Goal: Task Accomplishment & Management: Use online tool/utility

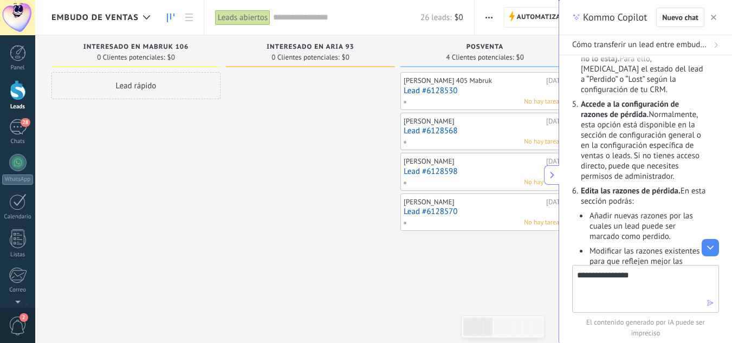
drag, startPoint x: 0, startPoint y: 0, endPoint x: 642, endPoint y: 283, distance: 701.6
click at [642, 283] on textarea "**********" at bounding box center [638, 288] width 122 height 39
type textarea "**********"
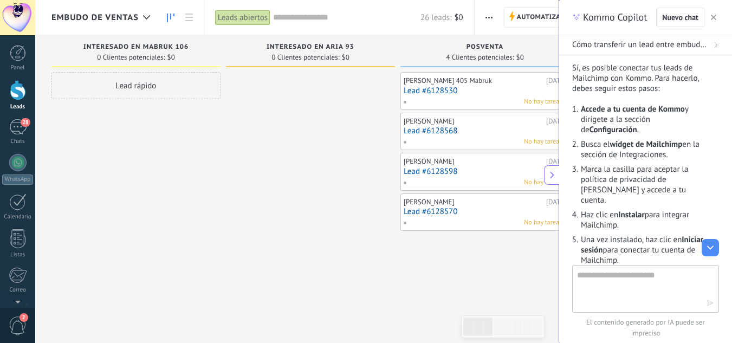
scroll to position [1749, 0]
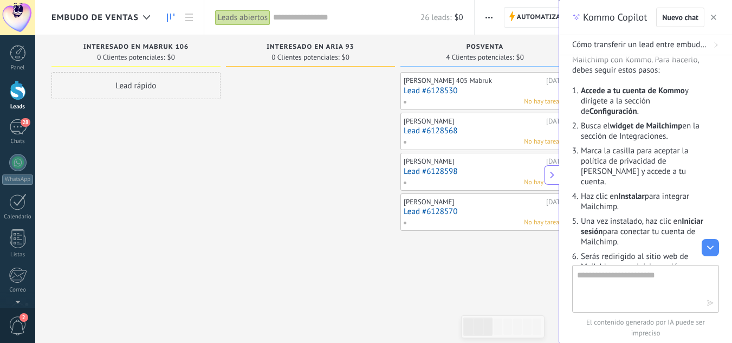
drag, startPoint x: 627, startPoint y: 191, endPoint x: 646, endPoint y: 193, distance: 19.1
click at [645, 193] on strong "Instalar" at bounding box center [631, 196] width 27 height 10
click at [658, 194] on li "Haz clic en Instalar para integrar Mailchimp." at bounding box center [643, 201] width 126 height 21
drag, startPoint x: 607, startPoint y: 223, endPoint x: 639, endPoint y: 222, distance: 32.0
click at [630, 222] on li "Una vez instalado, haz clic en Iniciar sesión para conectar tu cuenta de Mailch…" at bounding box center [643, 231] width 126 height 31
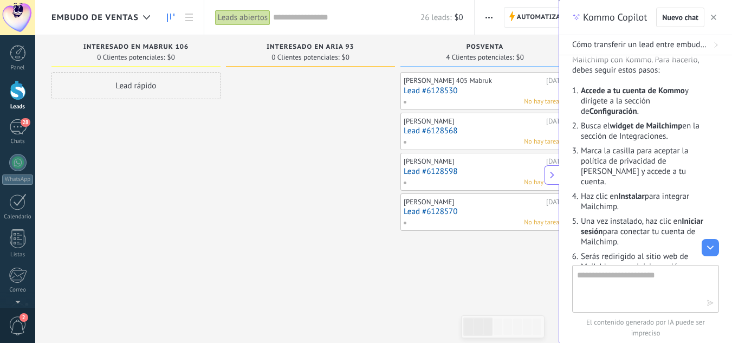
click at [639, 222] on li "Una vez instalado, haz clic en Iniciar sesión para conectar tu cuenta de Mailch…" at bounding box center [643, 231] width 126 height 31
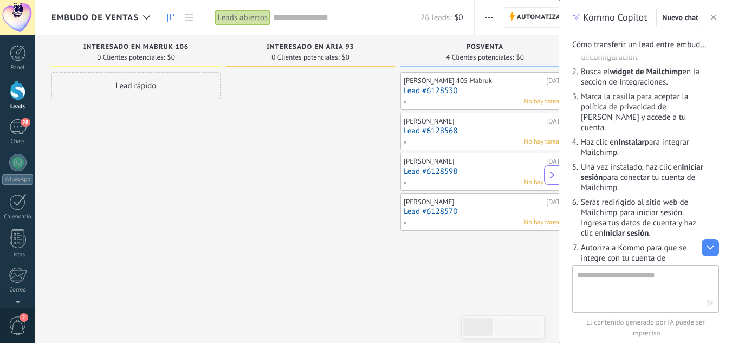
scroll to position [1857, 0]
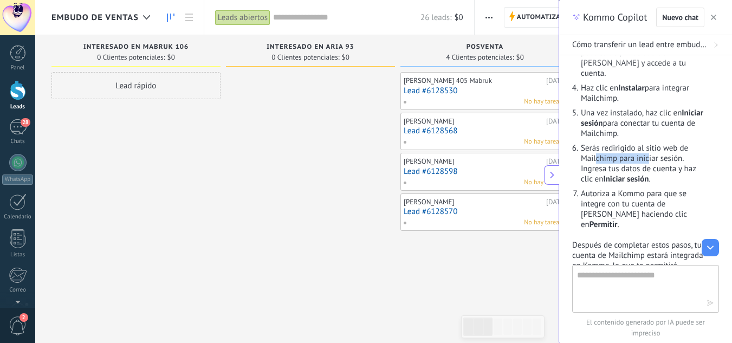
drag, startPoint x: 597, startPoint y: 159, endPoint x: 651, endPoint y: 159, distance: 53.1
click at [651, 159] on li "Serás redirigido al sitio web de Mailchimp para iniciar sesión. Ingresa tus dat…" at bounding box center [643, 163] width 126 height 41
click at [646, 178] on strong "Iniciar sesión" at bounding box center [625, 179] width 45 height 10
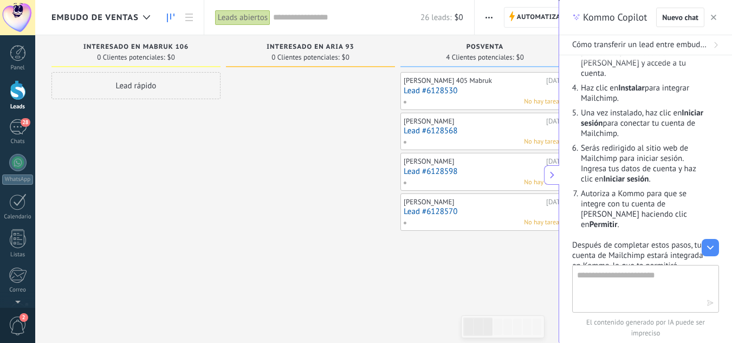
scroll to position [1911, 0]
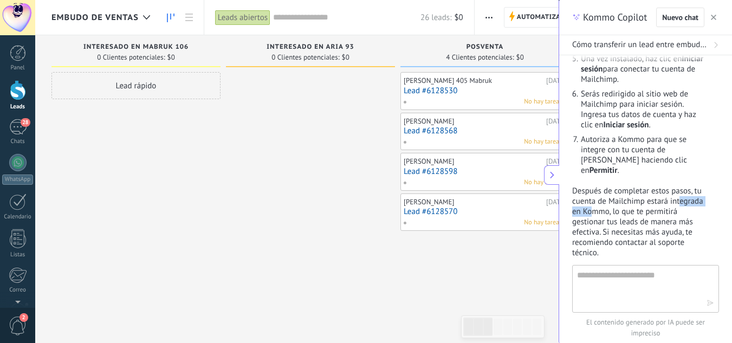
drag, startPoint x: 582, startPoint y: 213, endPoint x: 639, endPoint y: 216, distance: 57.0
click at [636, 216] on p "Después de completar estos pasos, tu cuenta de Mailchimp estará integrada en Ko…" at bounding box center [639, 222] width 134 height 72
click at [639, 216] on p "Después de completar estos pasos, tu cuenta de Mailchimp estará integrada en Ko…" at bounding box center [639, 222] width 134 height 72
drag, startPoint x: 619, startPoint y: 222, endPoint x: 642, endPoint y: 223, distance: 23.3
click at [642, 223] on p "Después de completar estos pasos, tu cuenta de Mailchimp estará integrada en Ko…" at bounding box center [639, 222] width 134 height 72
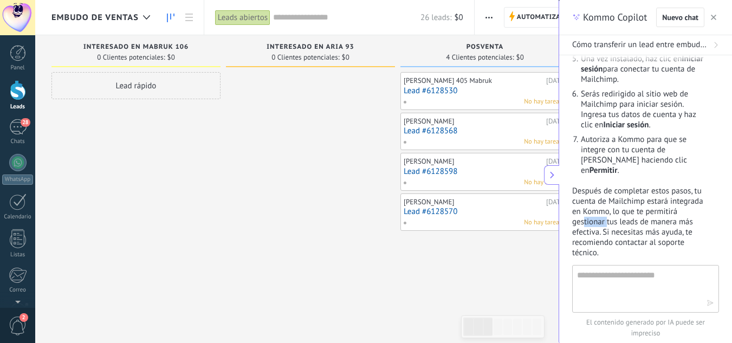
click at [642, 223] on p "Después de completar estos pasos, tu cuenta de Mailchimp estará integrada en Ko…" at bounding box center [639, 222] width 134 height 72
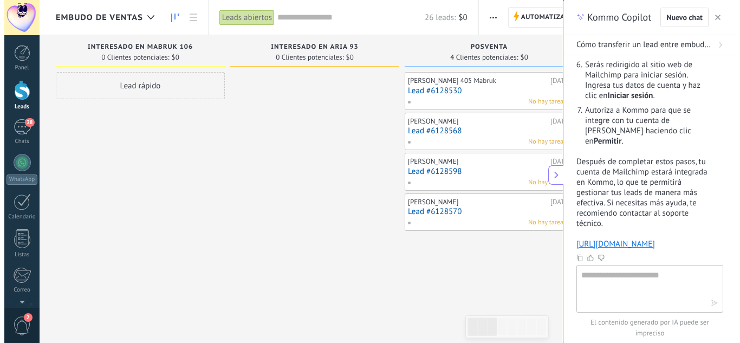
scroll to position [1966, 0]
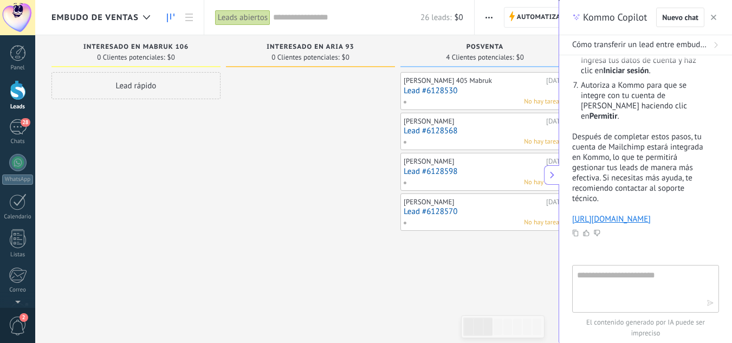
click at [443, 90] on link "Lead #6128530" at bounding box center [485, 90] width 162 height 9
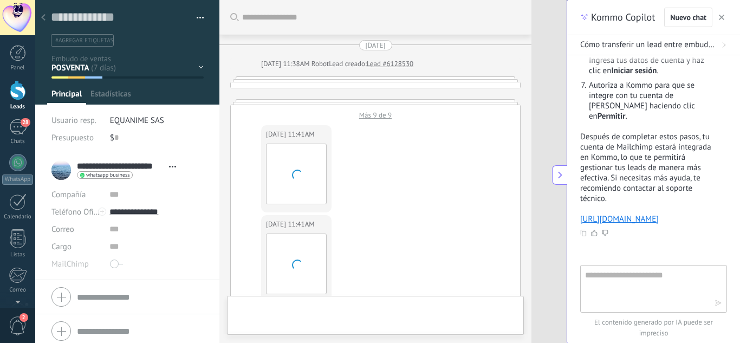
type textarea "**********"
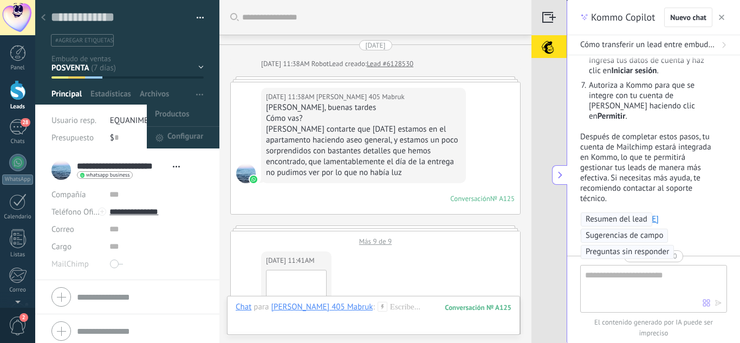
scroll to position [993, 0]
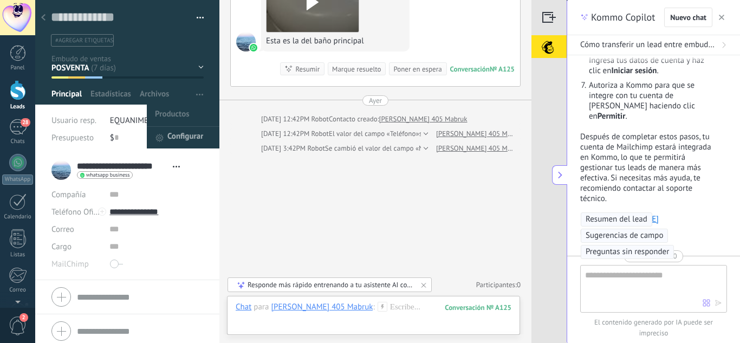
click at [178, 135] on span "Configurar" at bounding box center [185, 138] width 36 height 22
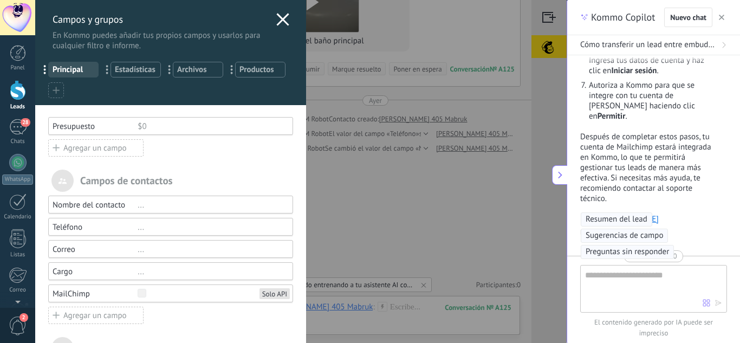
click at [151, 270] on div "..." at bounding box center [211, 271] width 146 height 10
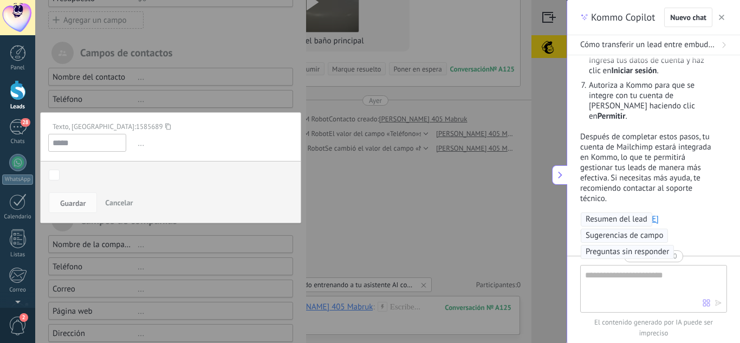
scroll to position [108, 0]
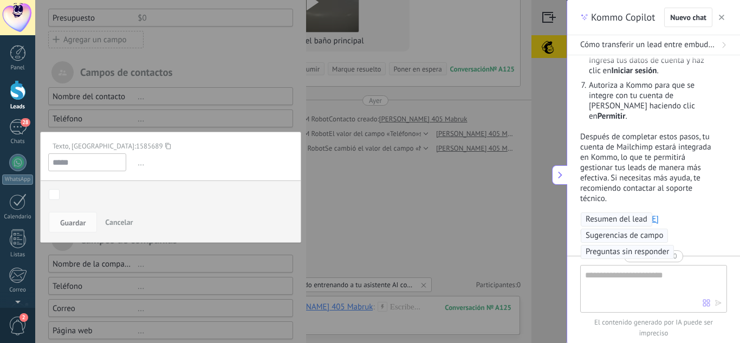
click at [138, 167] on span "..." at bounding box center [214, 163] width 158 height 18
click at [184, 114] on div at bounding box center [170, 147] width 271 height 511
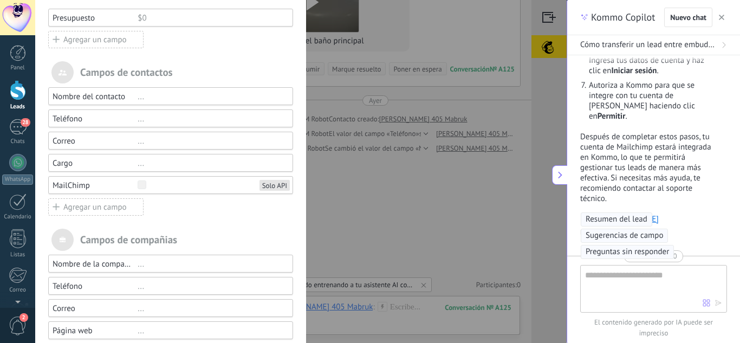
click at [140, 144] on div "..." at bounding box center [211, 141] width 146 height 10
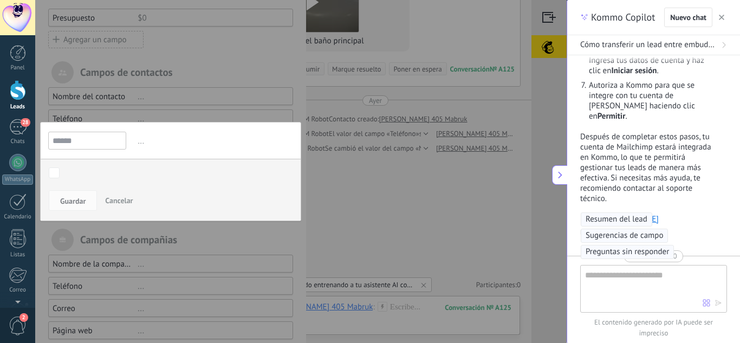
click at [172, 101] on div at bounding box center [170, 147] width 271 height 511
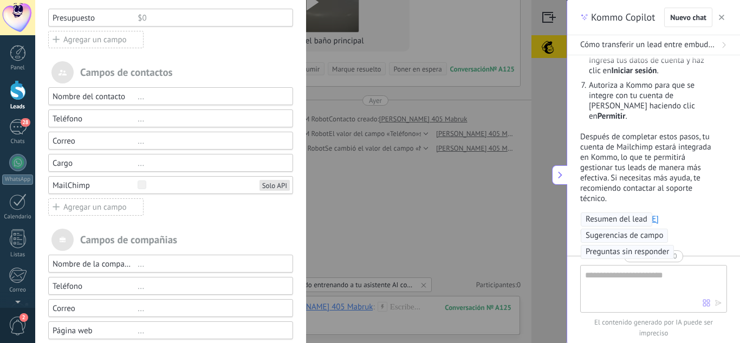
click at [125, 161] on div "Cargo" at bounding box center [95, 163] width 85 height 10
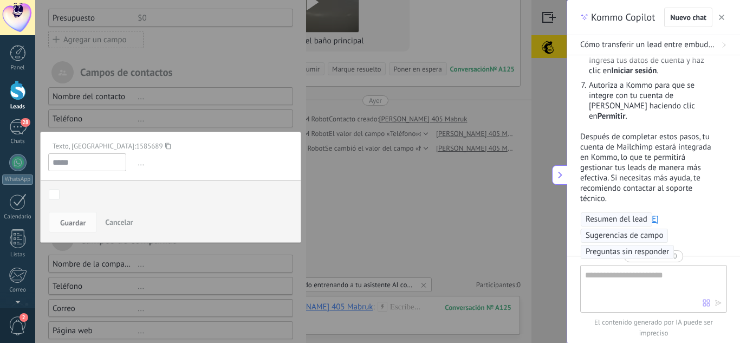
click at [154, 115] on div at bounding box center [170, 147] width 271 height 511
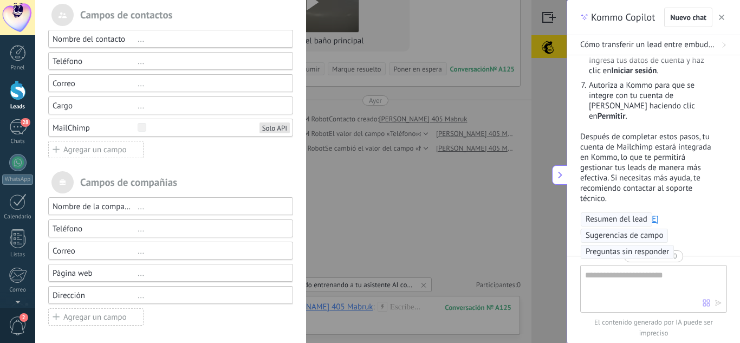
scroll to position [167, 0]
click at [149, 208] on div "..." at bounding box center [211, 205] width 146 height 10
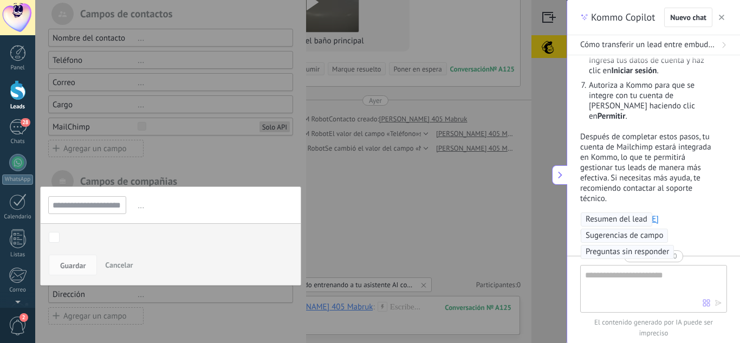
click at [180, 159] on div at bounding box center [170, 88] width 271 height 511
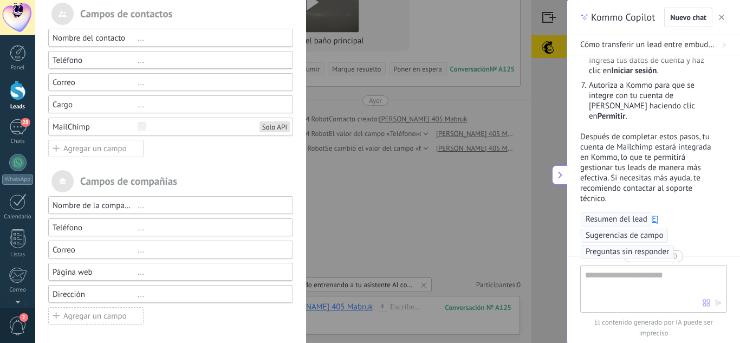
click at [155, 270] on div "..." at bounding box center [211, 272] width 146 height 10
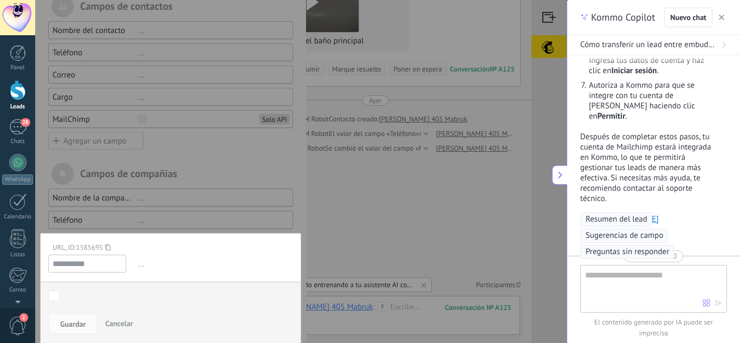
click at [207, 204] on div at bounding box center [170, 81] width 271 height 511
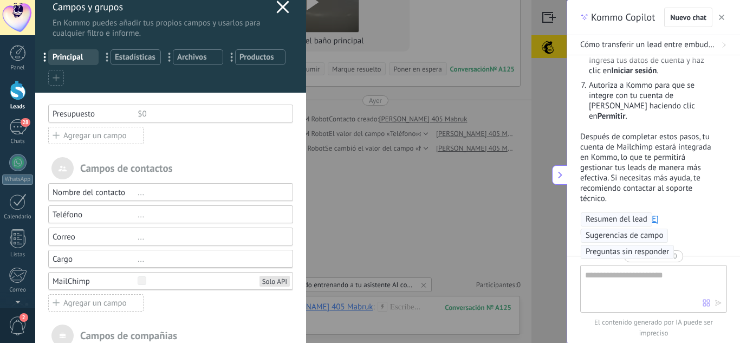
scroll to position [0, 0]
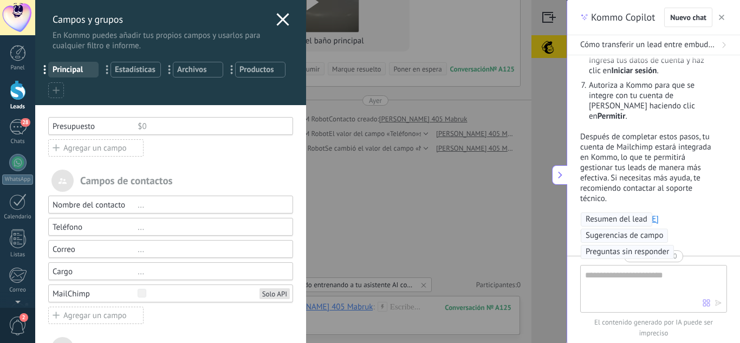
click at [85, 70] on span "Principal" at bounding box center [74, 69] width 42 height 10
click at [44, 70] on span "..." at bounding box center [48, 69] width 22 height 18
click at [272, 20] on div "Campos y grupos En Kommo puedes añadir tus propios campos y usarlos para cualqu…" at bounding box center [170, 25] width 271 height 51
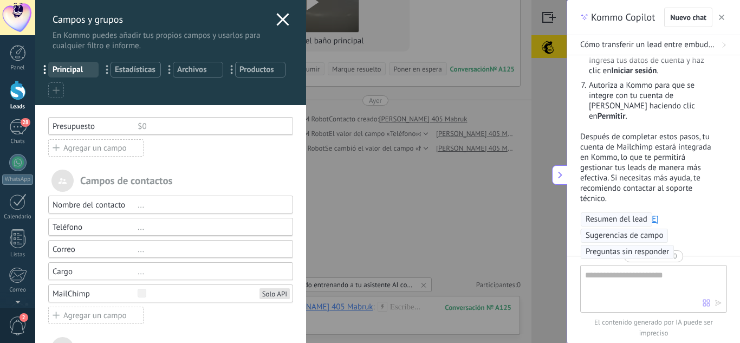
click at [146, 75] on div "... Estadísticas" at bounding box center [135, 70] width 50 height 16
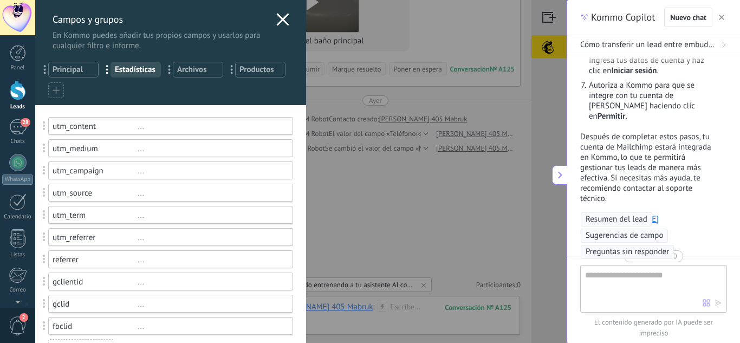
click at [176, 71] on span "..." at bounding box center [173, 69] width 22 height 18
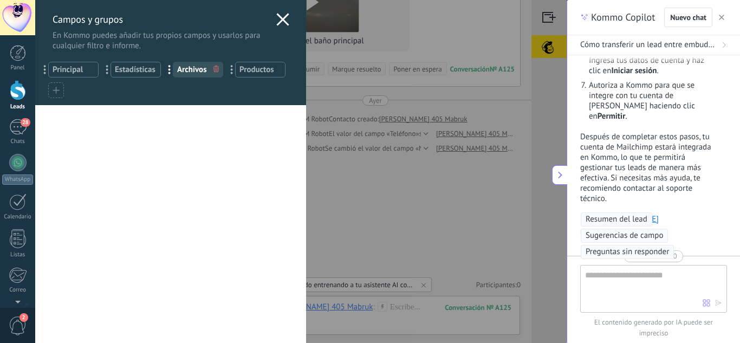
click at [249, 67] on span "Productos" at bounding box center [260, 69] width 42 height 10
click at [72, 74] on span "Principal" at bounding box center [74, 69] width 42 height 10
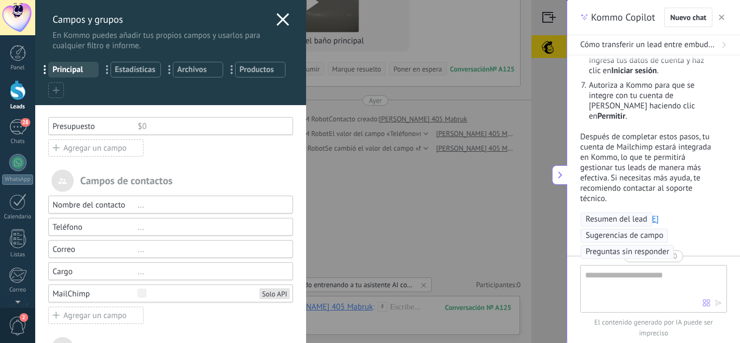
click at [281, 22] on use at bounding box center [282, 19] width 12 height 12
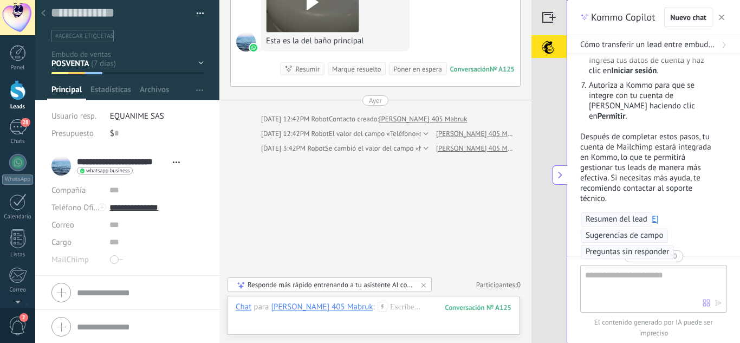
scroll to position [5, 0]
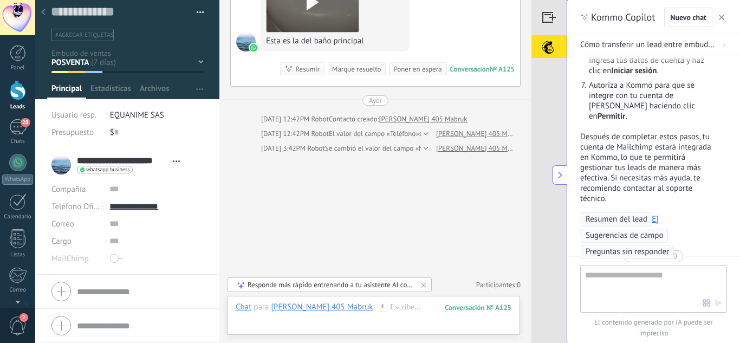
click at [174, 160] on icon at bounding box center [176, 161] width 7 height 2
click at [190, 149] on li "**********" at bounding box center [127, 211] width 184 height 127
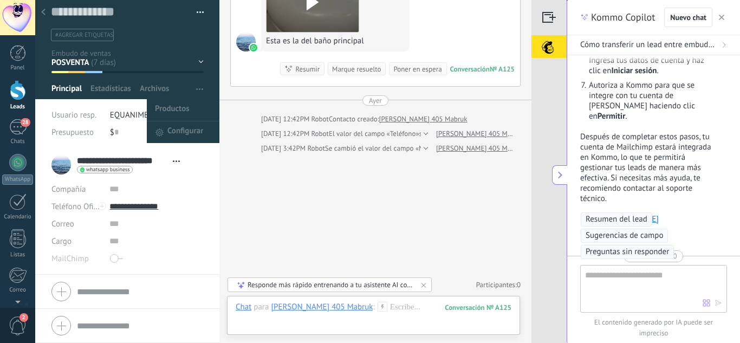
click at [192, 90] on button "button" at bounding box center [200, 89] width 16 height 21
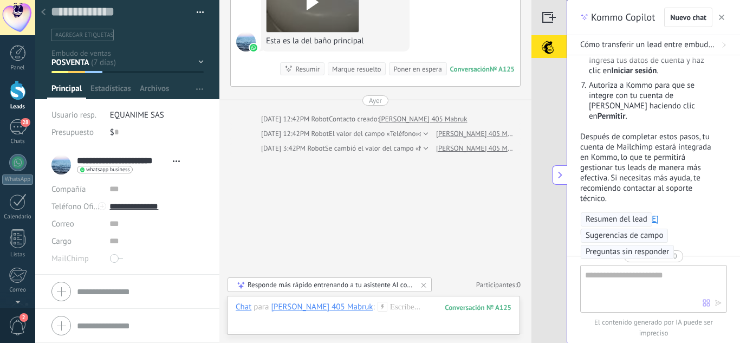
click at [199, 13] on button "button" at bounding box center [196, 12] width 16 height 16
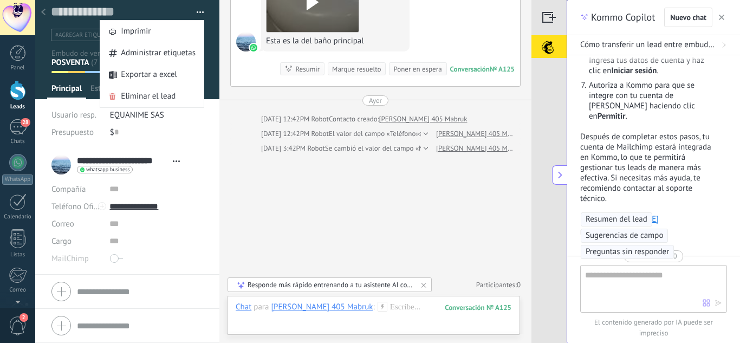
click at [199, 13] on button "button" at bounding box center [196, 12] width 16 height 16
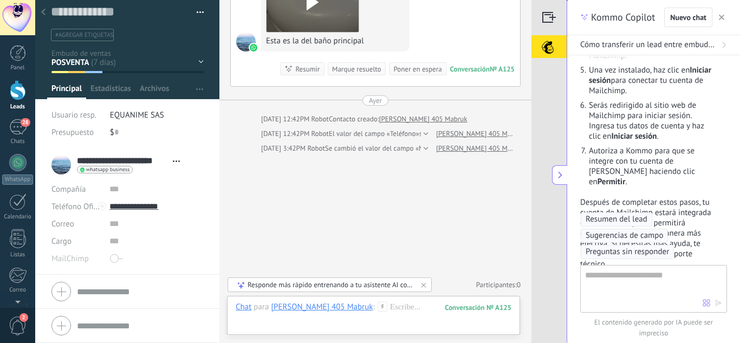
scroll to position [2045, 0]
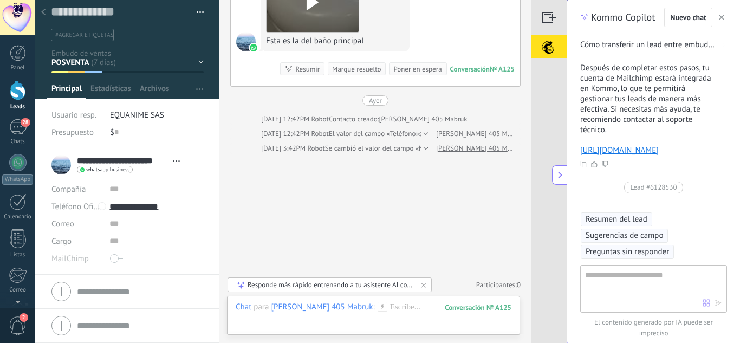
click at [626, 276] on textarea at bounding box center [644, 288] width 118 height 39
type textarea "**********"
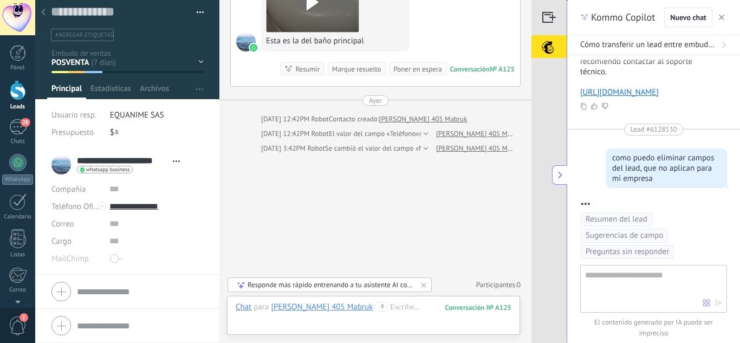
scroll to position [2103, 0]
